Goal: Navigation & Orientation: Find specific page/section

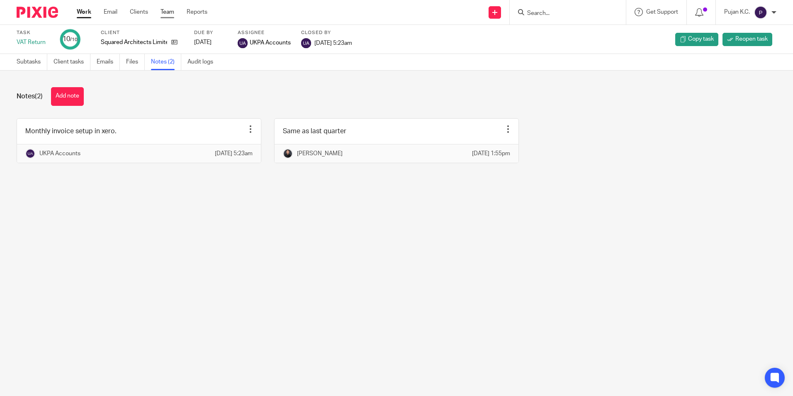
click at [166, 10] on link "Team" at bounding box center [167, 12] width 14 height 8
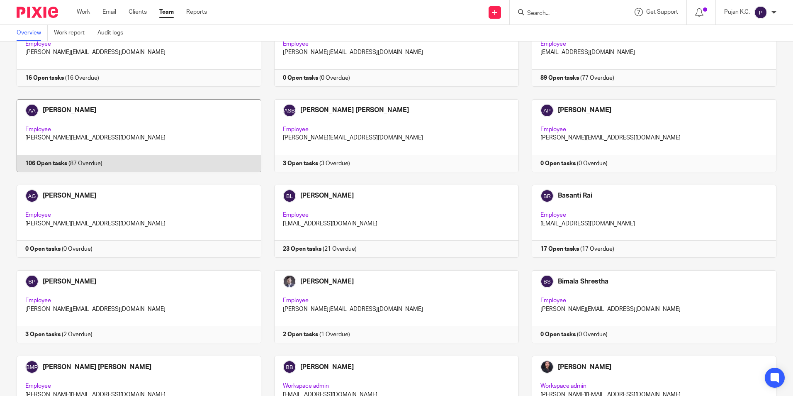
scroll to position [207, 0]
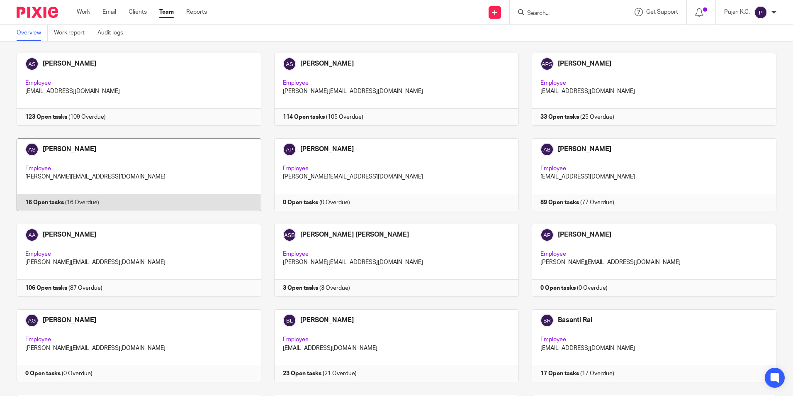
click at [110, 162] on link at bounding box center [133, 174] width 258 height 73
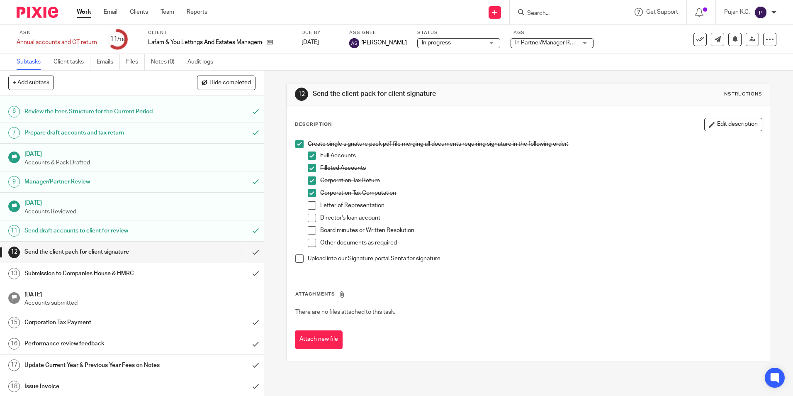
scroll to position [115, 0]
click at [164, 64] on link "Notes (0)" at bounding box center [166, 62] width 30 height 16
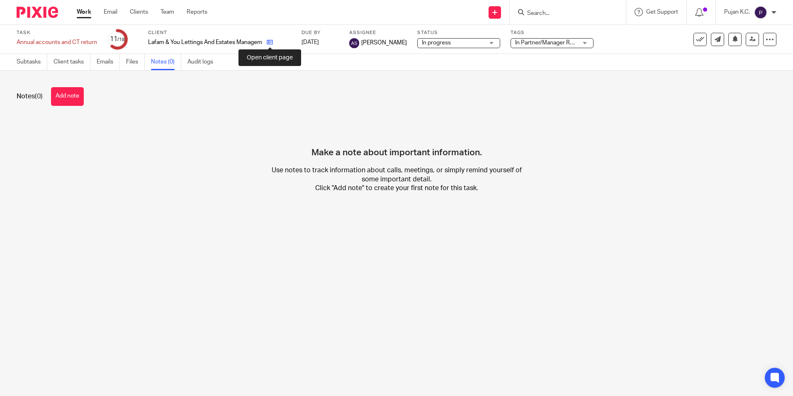
click at [267, 41] on icon at bounding box center [270, 42] width 6 height 6
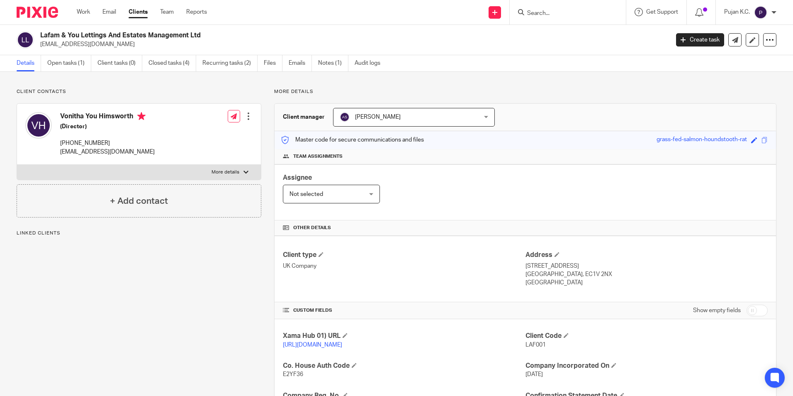
scroll to position [170, 0]
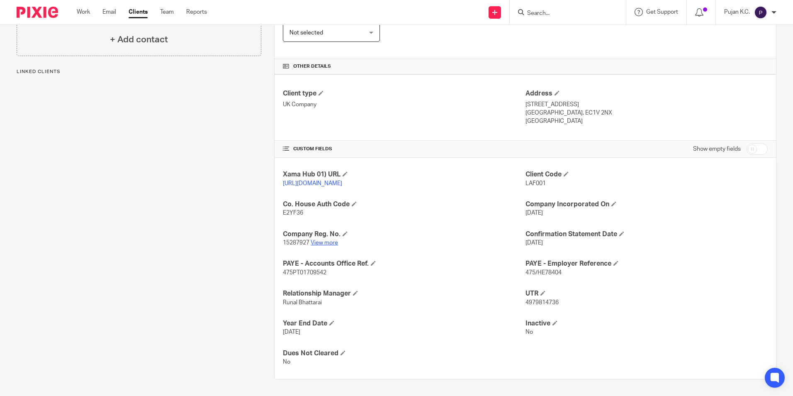
click at [327, 242] on link "View more" at bounding box center [324, 243] width 27 height 6
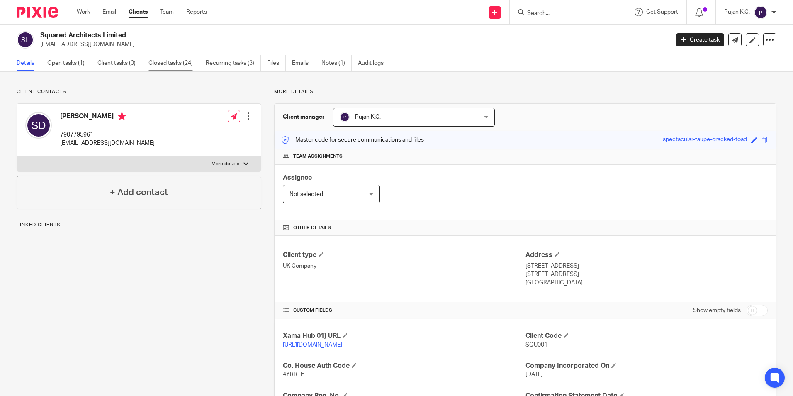
click at [186, 65] on link "Closed tasks (24)" at bounding box center [173, 63] width 51 height 16
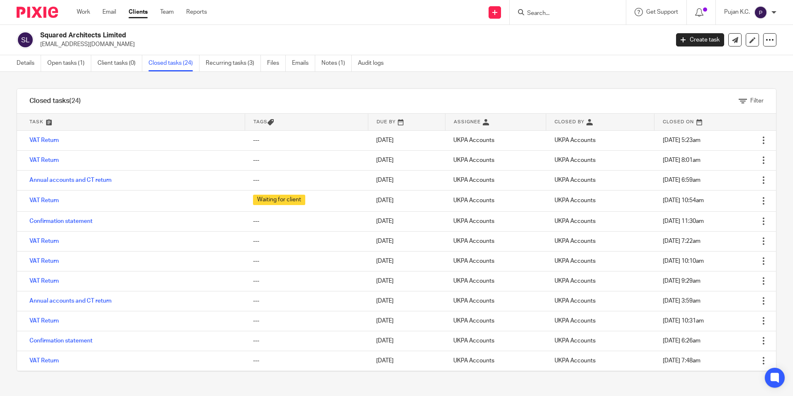
drag, startPoint x: 48, startPoint y: 141, endPoint x: 2, endPoint y: 147, distance: 46.4
click at [2, 147] on div "Filter tasks Only show tasks matching all of these conditions 1 Task name Is Is…" at bounding box center [396, 234] width 793 height 324
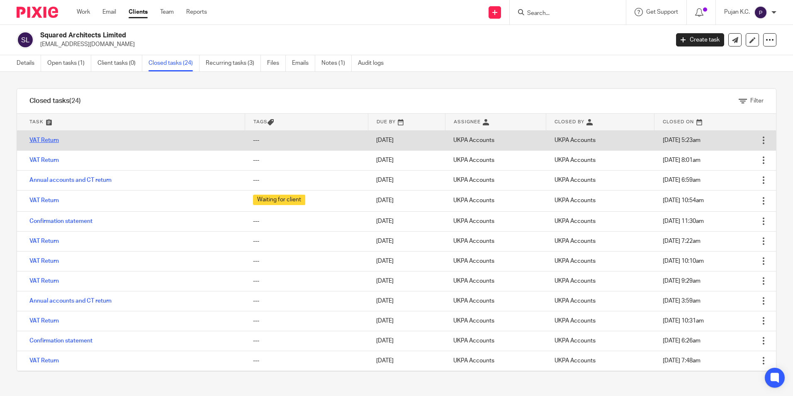
click at [54, 139] on link "VAT Return" at bounding box center [43, 140] width 29 height 6
